Goal: Obtain resource: Download file/media

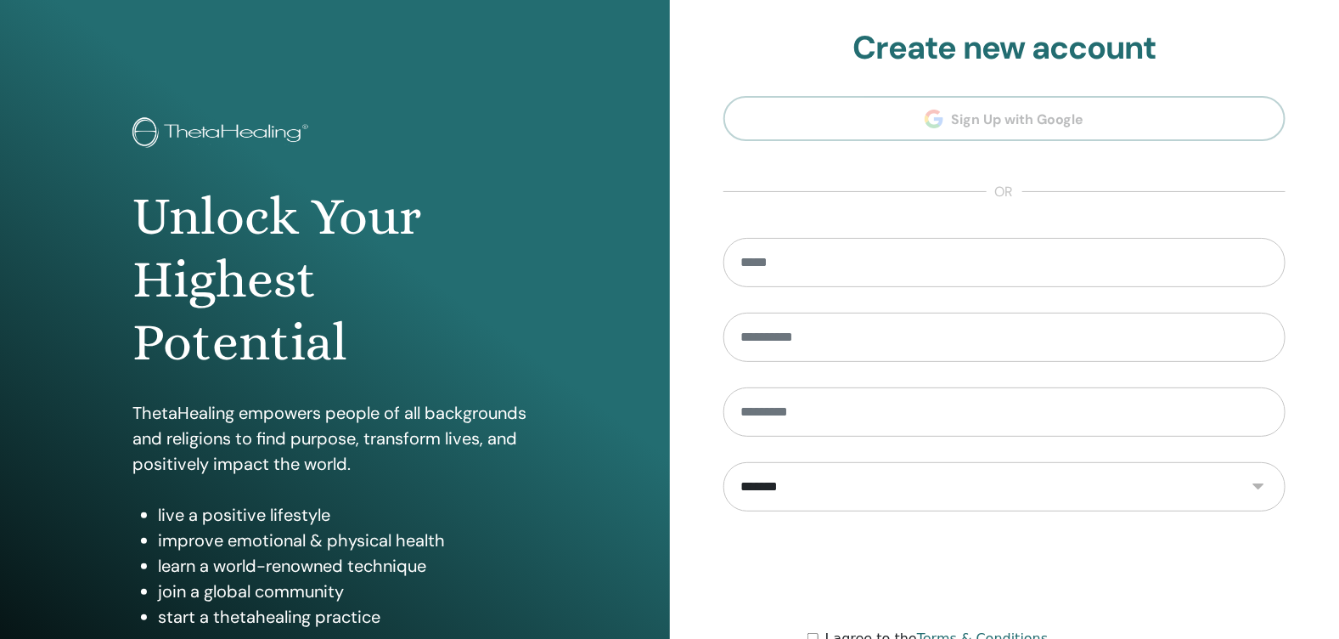
scroll to position [176, 0]
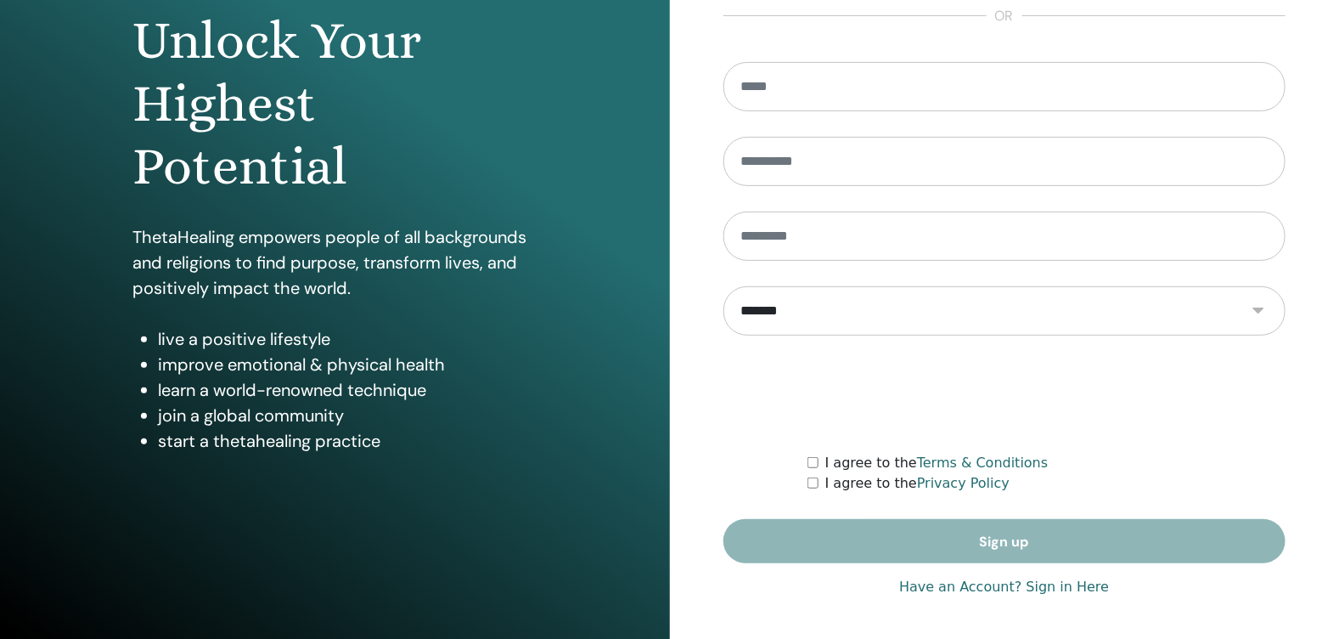
type input "**********"
click at [1073, 587] on link "Have an Account? Sign in Here" at bounding box center [1004, 587] width 210 height 20
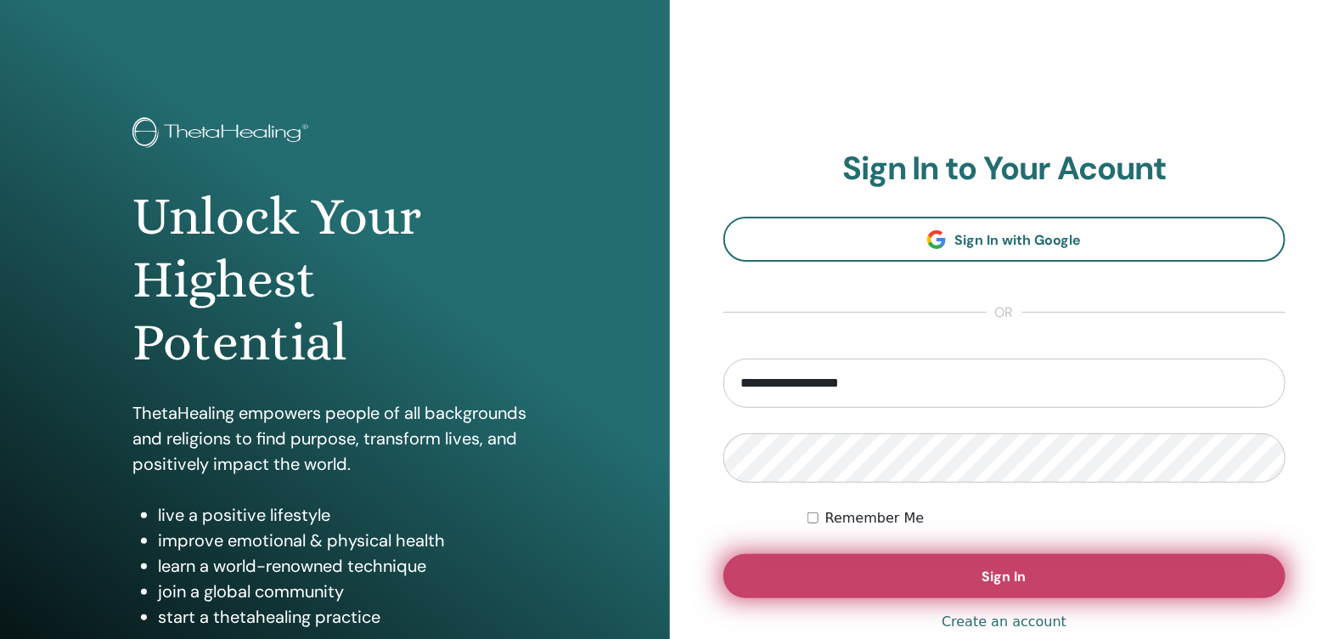
click at [1018, 579] on span "Sign In" at bounding box center [1005, 576] width 44 height 18
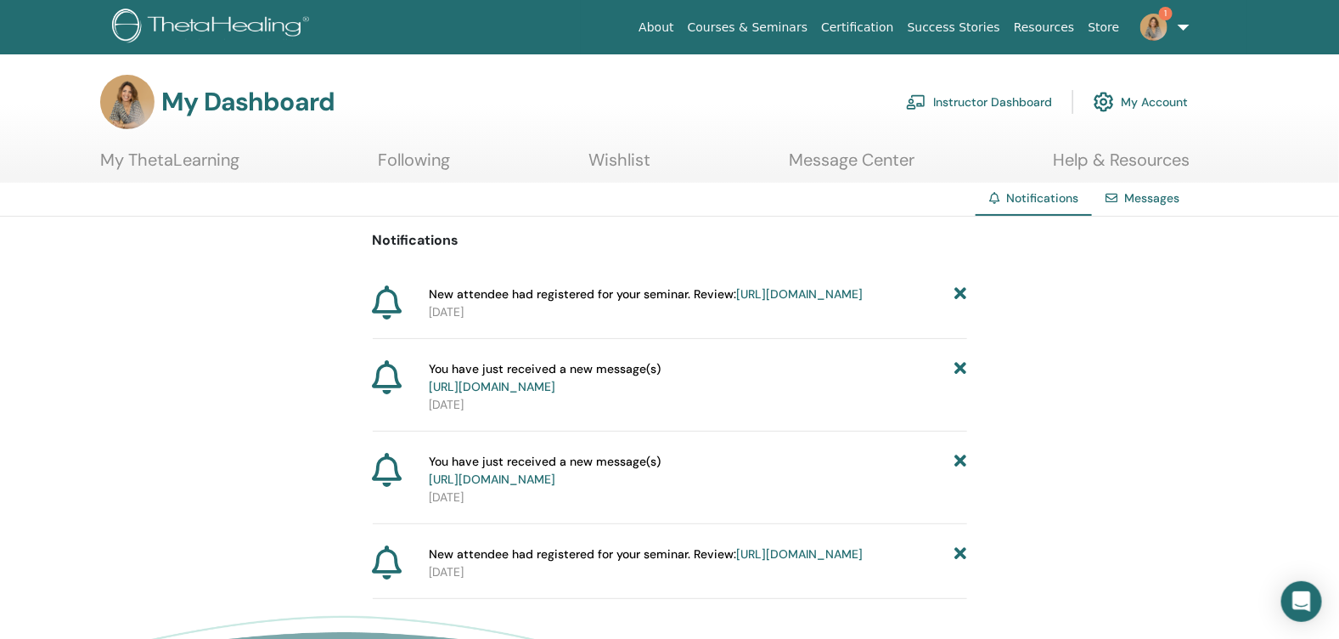
click at [955, 94] on link "Instructor Dashboard" at bounding box center [979, 101] width 146 height 37
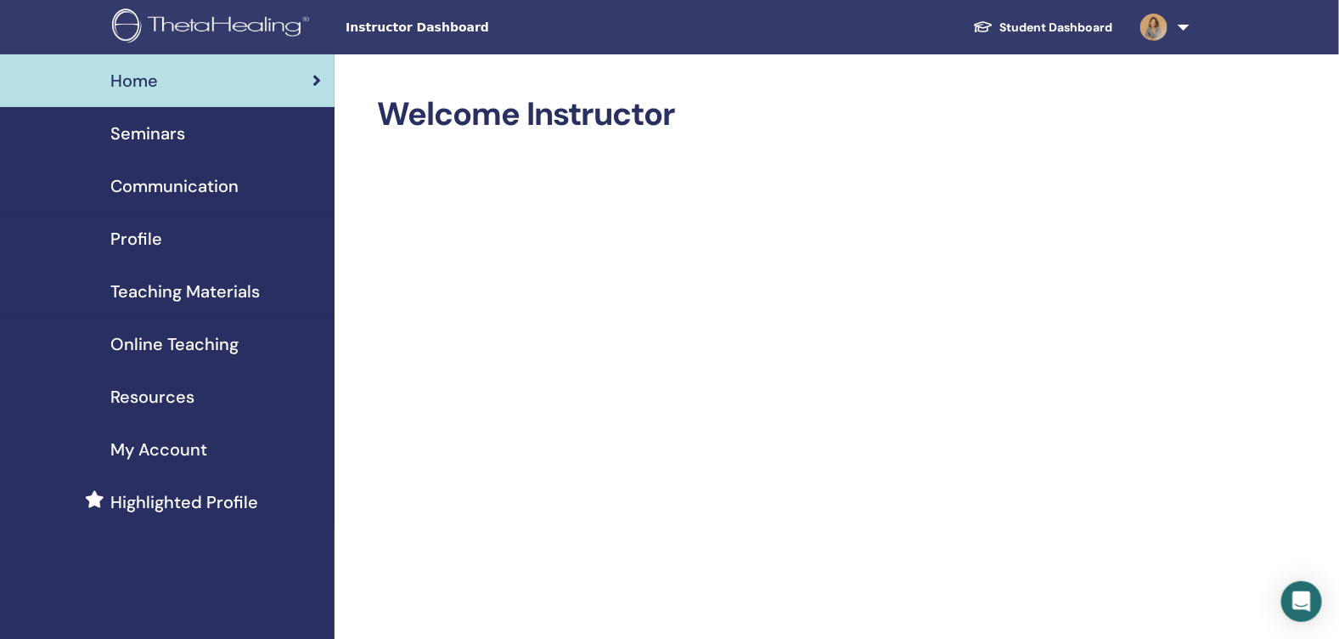
click at [187, 287] on span "Teaching Materials" at bounding box center [184, 291] width 149 height 25
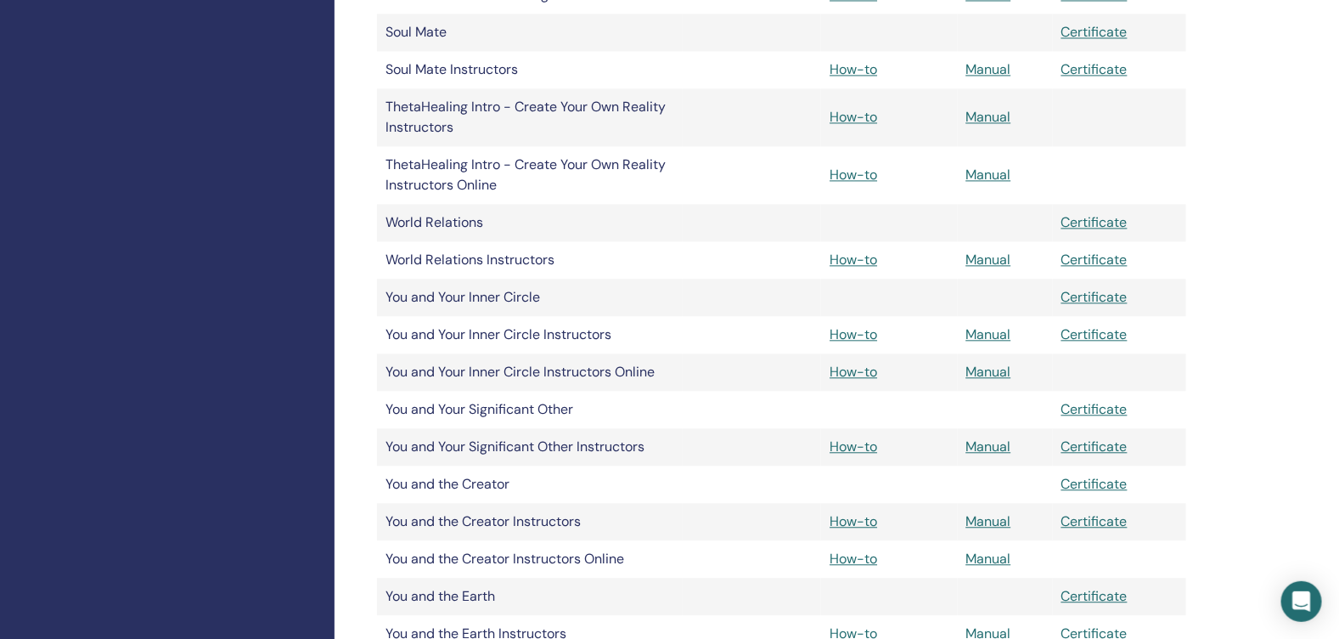
scroll to position [1529, 0]
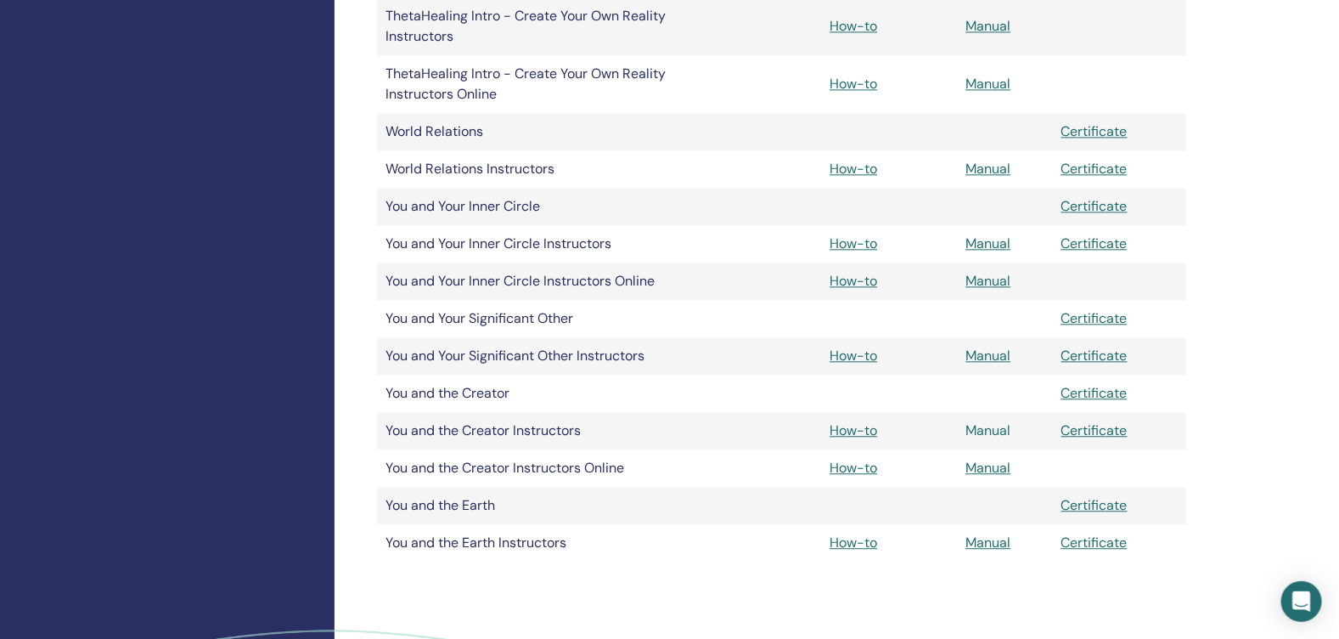
click at [977, 425] on link "Manual" at bounding box center [988, 430] width 45 height 18
